Goal: Information Seeking & Learning: Learn about a topic

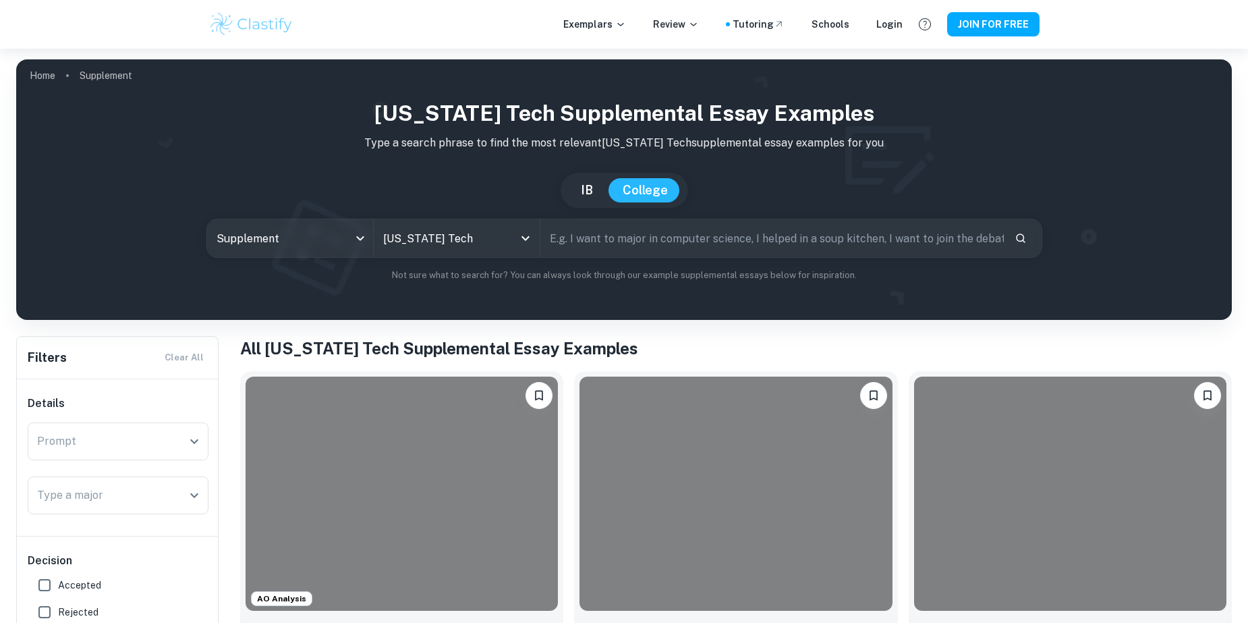
scroll to position [202, 0]
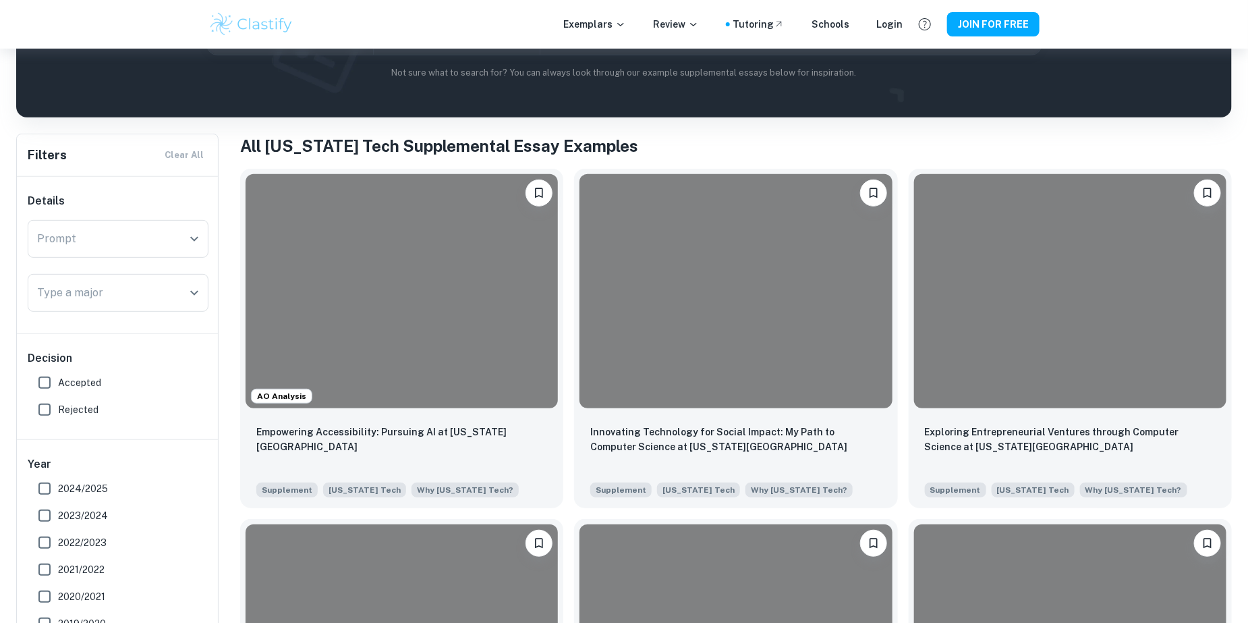
click at [52, 393] on input "Accepted" at bounding box center [44, 382] width 27 height 27
checkbox input "true"
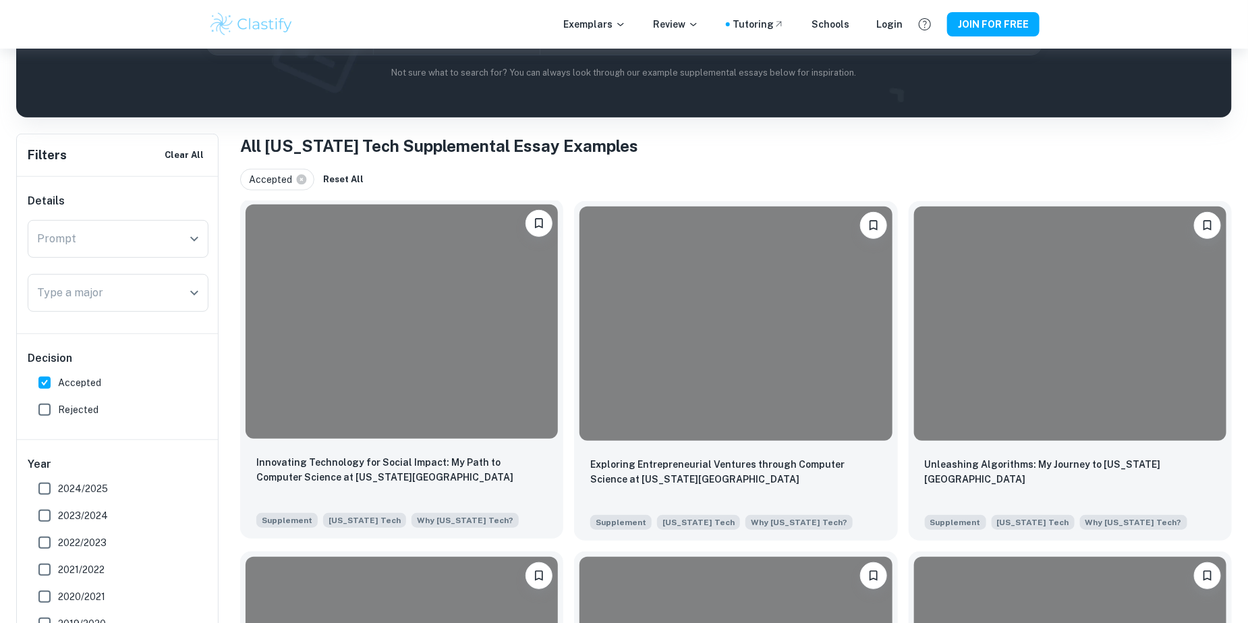
click at [304, 400] on div at bounding box center [402, 321] width 312 height 234
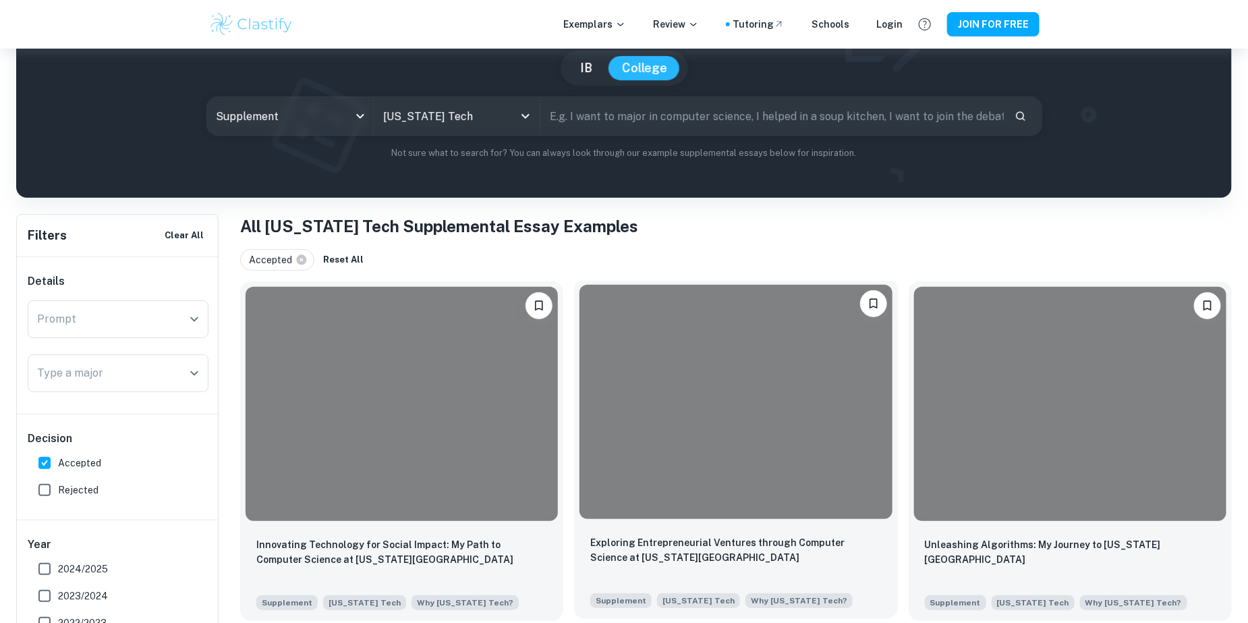
scroll to position [135, 0]
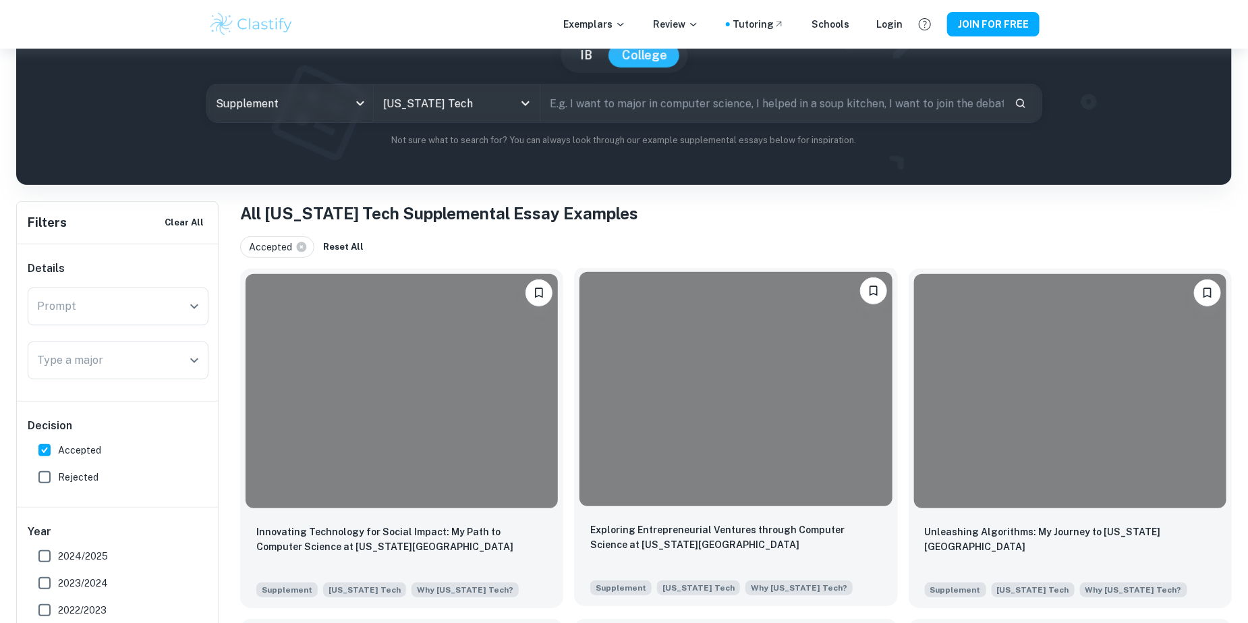
click at [723, 444] on div at bounding box center [735, 389] width 312 height 234
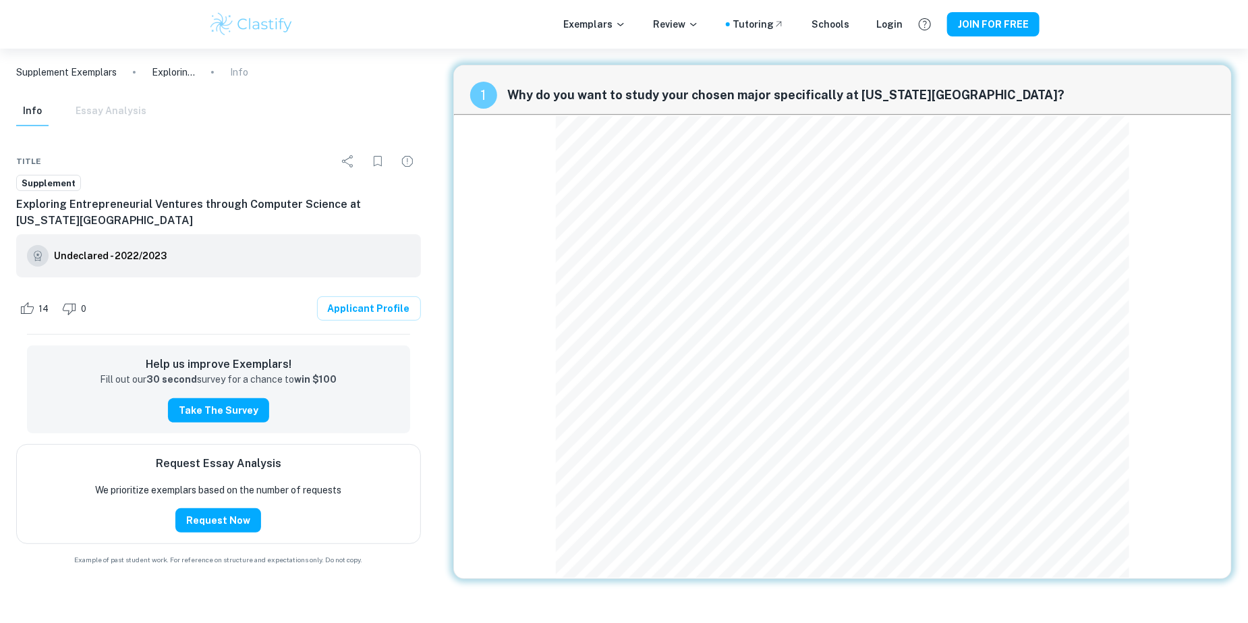
scroll to position [48, 0]
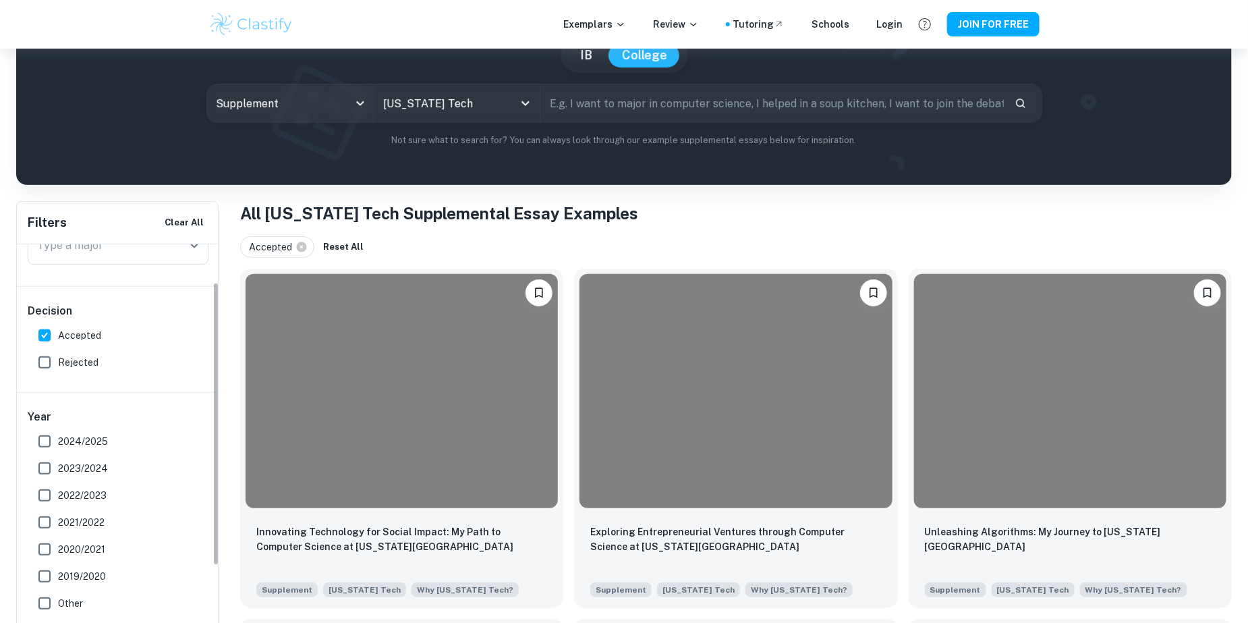
scroll to position [135, 0]
